Goal: Task Accomplishment & Management: Use online tool/utility

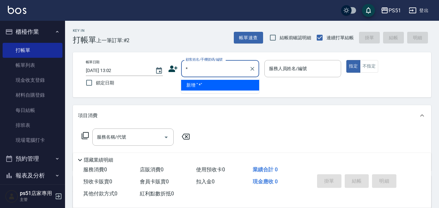
type input "**"
click at [251, 67] on icon "Clear" at bounding box center [252, 69] width 7 height 7
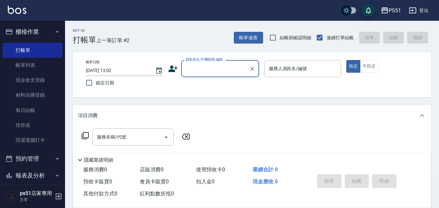
click at [219, 66] on input "顧客姓名/手機號碼/編號" at bounding box center [215, 68] width 62 height 11
click at [215, 63] on input "顧客姓名/手機號碼/編號" at bounding box center [215, 68] width 62 height 11
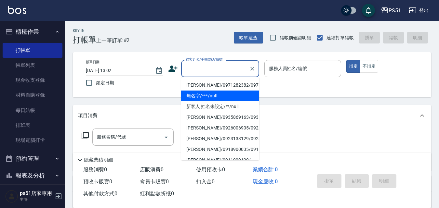
click at [217, 101] on li "無名字/***/null" at bounding box center [220, 96] width 78 height 11
type input "無名字/***/null"
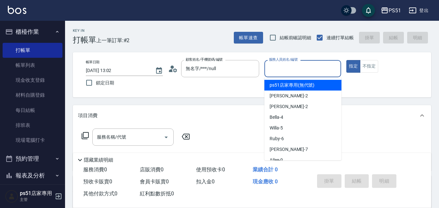
click at [285, 74] on input "服務人員姓名/編號" at bounding box center [302, 68] width 71 height 11
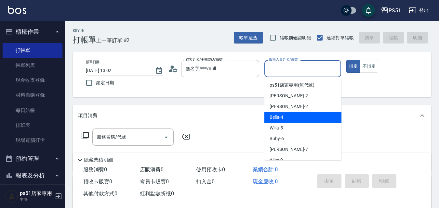
click at [280, 116] on span "Bella -4" at bounding box center [276, 117] width 14 height 7
type input "Bella-4"
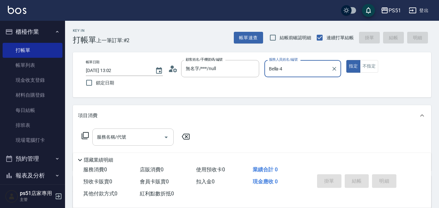
click at [124, 137] on input "服務名稱/代號" at bounding box center [128, 137] width 66 height 11
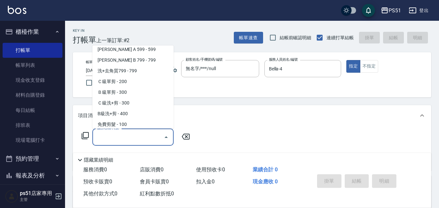
scroll to position [152, 0]
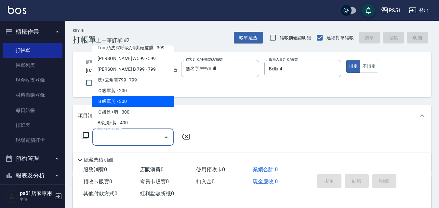
click at [131, 102] on span "Ｂ級單剪 - 300" at bounding box center [132, 101] width 81 height 11
type input "Ｂ級單剪(202)"
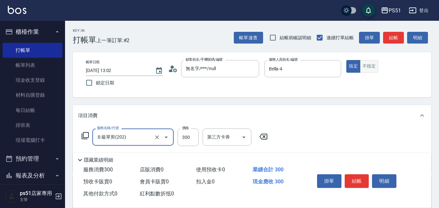
click at [370, 66] on button "不指定" at bounding box center [369, 66] width 18 height 13
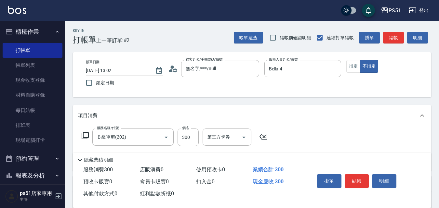
click at [390, 36] on button "結帳" at bounding box center [393, 38] width 21 height 12
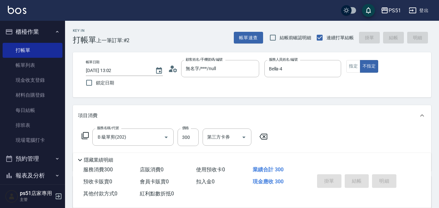
type input "[DATE] 13:35"
